Goal: Book appointment/travel/reservation

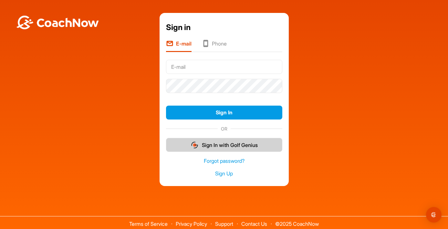
click at [212, 150] on button "Sign In with Golf Genius" at bounding box center [224, 145] width 116 height 14
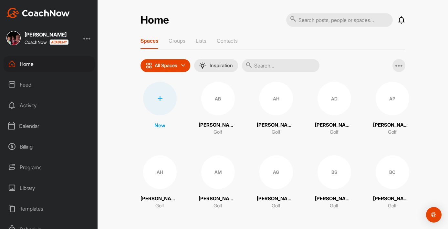
click at [31, 127] on div "Calendar" at bounding box center [49, 126] width 91 height 16
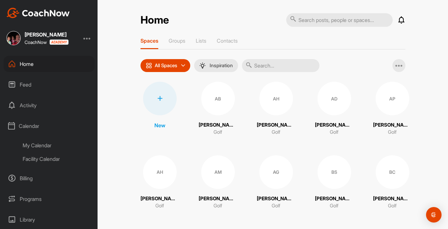
click at [37, 147] on div "My Calendar" at bounding box center [56, 146] width 77 height 14
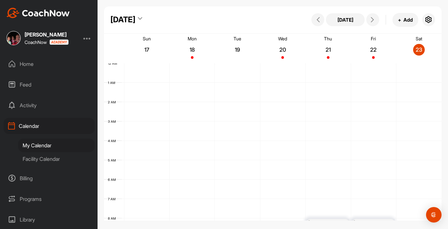
scroll to position [112, 0]
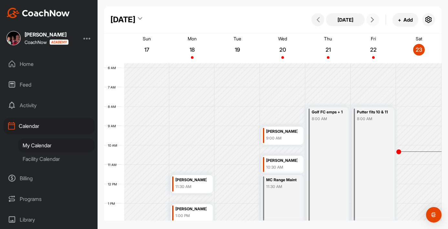
click at [374, 22] on icon at bounding box center [372, 19] width 5 height 5
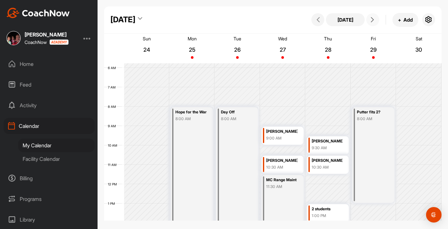
click at [374, 22] on icon at bounding box center [372, 19] width 5 height 5
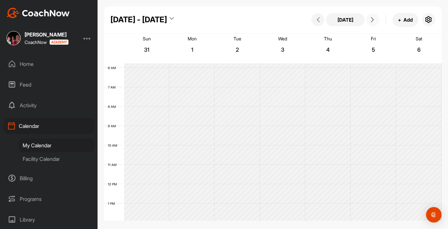
click at [374, 22] on icon at bounding box center [372, 19] width 5 height 5
click at [331, 216] on div "[PERSON_NAME]" at bounding box center [327, 218] width 31 height 7
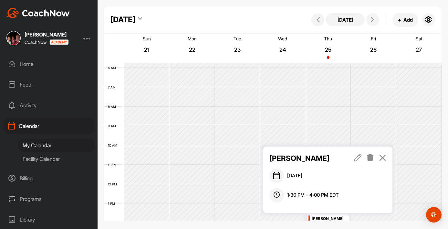
click at [357, 162] on link at bounding box center [357, 158] width 7 height 11
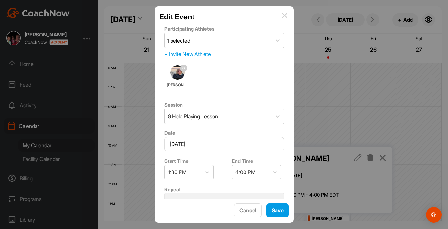
click at [289, 104] on div "Edit Event Participating Athletes 1 selected + Invite New Athlete [PERSON_NAME]…" at bounding box center [224, 114] width 139 height 216
click at [233, 95] on hr at bounding box center [224, 95] width 129 height 5
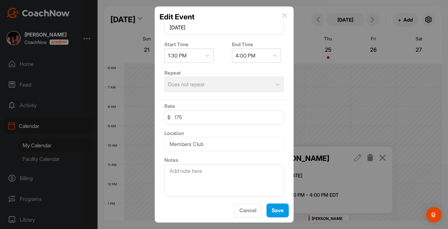
scroll to position [115, 0]
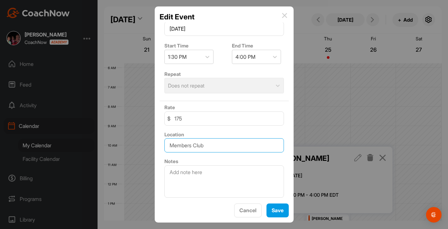
click at [181, 147] on input "Members Club" at bounding box center [224, 145] width 120 height 14
type input "Founders Club"
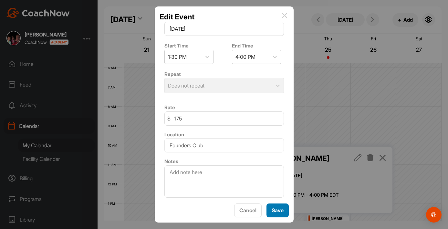
click at [275, 209] on button "Save" at bounding box center [277, 210] width 22 height 14
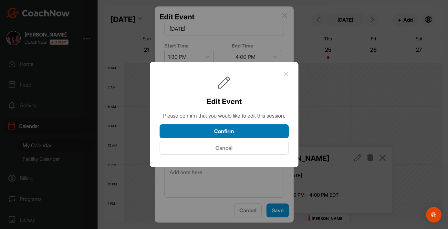
click at [229, 137] on button "Confirm" at bounding box center [224, 131] width 129 height 14
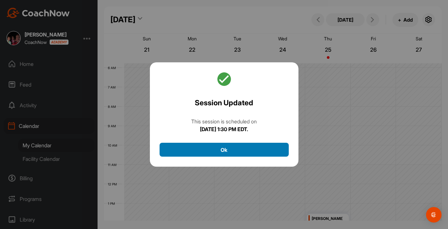
click at [229, 145] on button "Ok" at bounding box center [224, 150] width 129 height 14
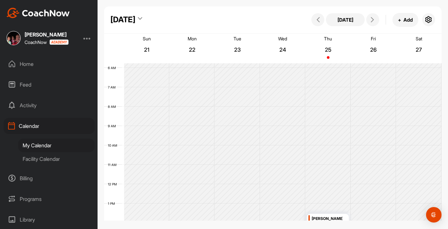
click at [142, 18] on icon at bounding box center [140, 19] width 4 height 6
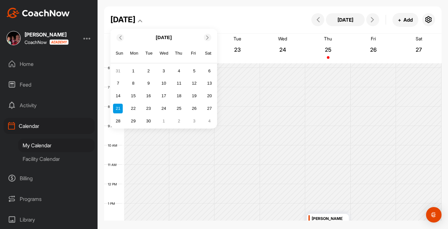
click at [120, 37] on icon at bounding box center [120, 37] width 4 height 4
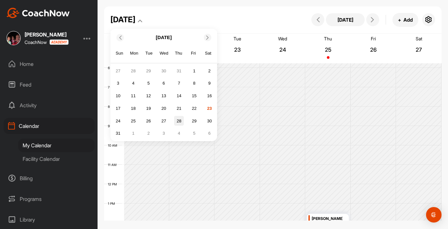
click at [178, 120] on div "28" at bounding box center [179, 121] width 10 height 10
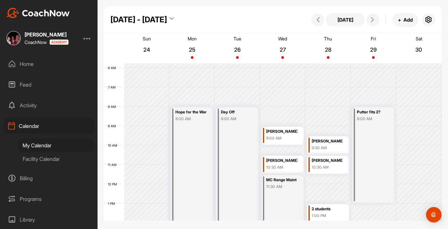
click at [117, 114] on td "8 AM" at bounding box center [114, 114] width 20 height 19
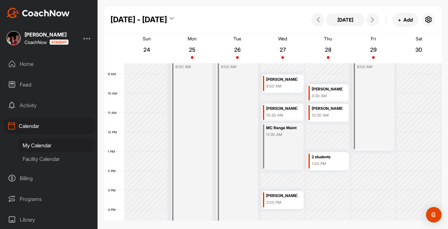
scroll to position [202, 0]
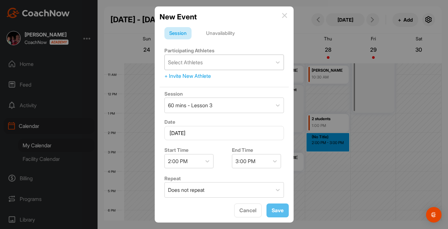
click at [203, 62] on div "Select Athletes" at bounding box center [185, 62] width 35 height 8
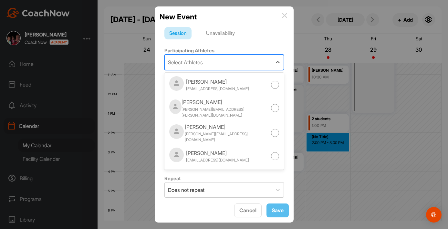
type input "r"
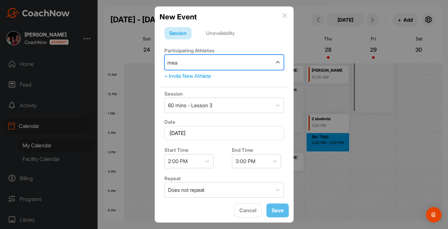
type input "[PERSON_NAME]"
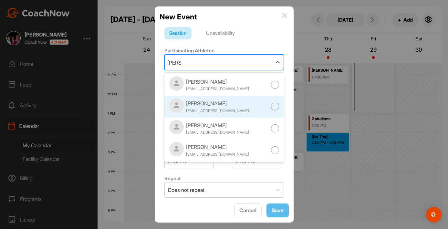
click at [275, 108] on div at bounding box center [275, 107] width 8 height 8
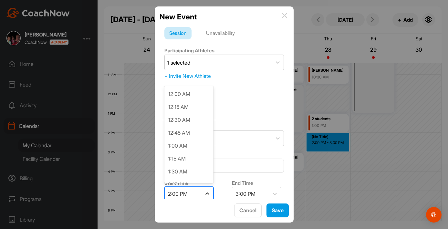
click at [205, 191] on icon at bounding box center [207, 194] width 6 height 6
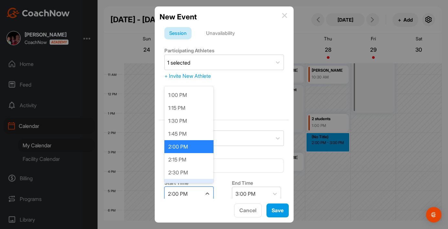
scroll to position [684, 0]
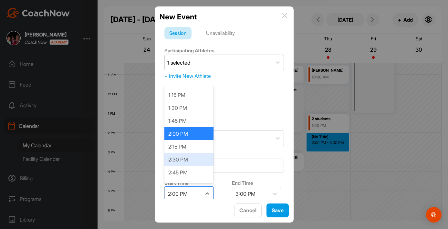
click at [178, 161] on div "2:30 PM" at bounding box center [188, 159] width 49 height 13
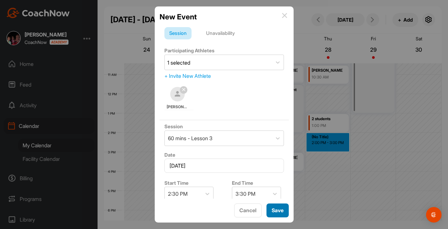
click at [279, 209] on button "Save" at bounding box center [277, 210] width 22 height 14
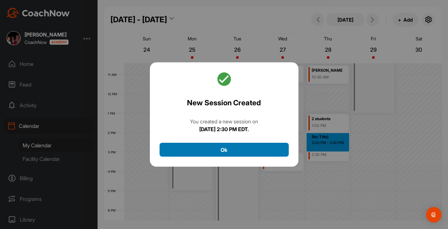
click at [230, 152] on button "Ok" at bounding box center [224, 150] width 129 height 14
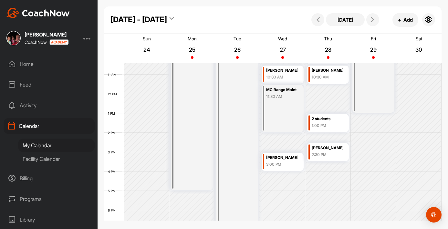
click at [375, 86] on div "Putter fits 2? 8:00 AM" at bounding box center [373, 65] width 42 height 96
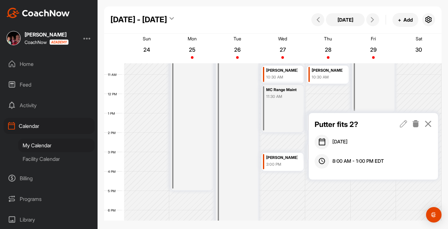
click at [415, 126] on icon at bounding box center [415, 123] width 7 height 7
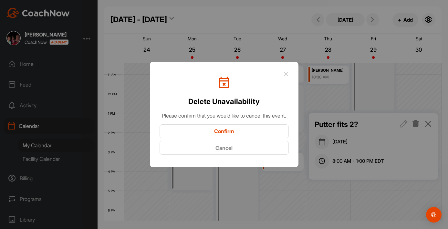
click at [228, 134] on button "Confirm" at bounding box center [224, 131] width 129 height 14
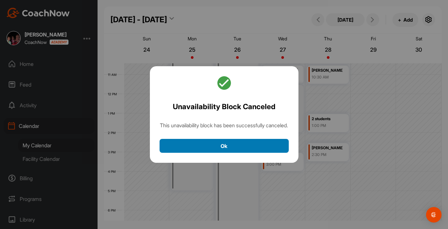
click at [230, 153] on button "Ok" at bounding box center [224, 146] width 129 height 14
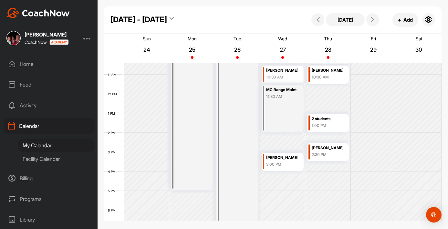
click at [88, 40] on div at bounding box center [87, 38] width 8 height 8
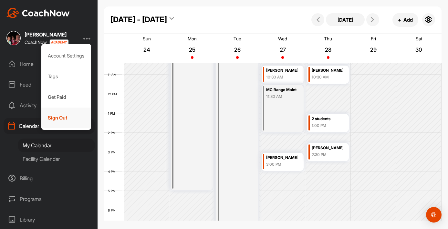
click at [57, 118] on div "Sign Out" at bounding box center [66, 118] width 50 height 21
